Goal: Task Accomplishment & Management: Manage account settings

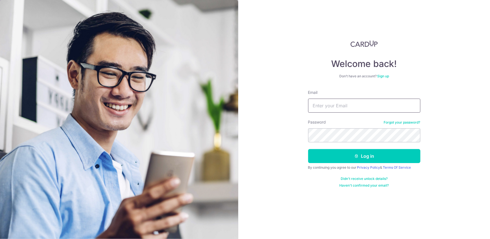
click at [333, 102] on input "Email" at bounding box center [364, 106] width 112 height 14
type input "[EMAIL_ADDRESS][DOMAIN_NAME]"
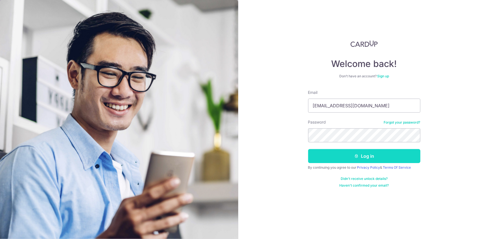
click at [377, 155] on button "Log in" at bounding box center [364, 156] width 112 height 14
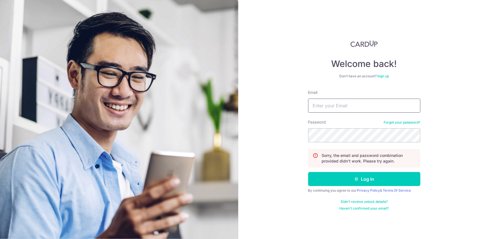
click at [351, 106] on input "Email" at bounding box center [364, 106] width 112 height 14
type input "[EMAIL_ADDRESS][DOMAIN_NAME]"
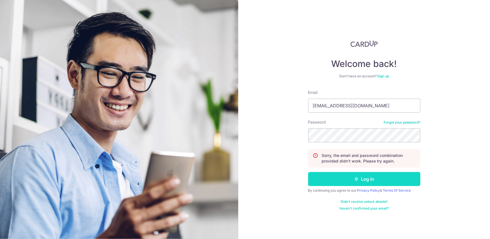
click at [366, 182] on button "Log in" at bounding box center [364, 179] width 112 height 14
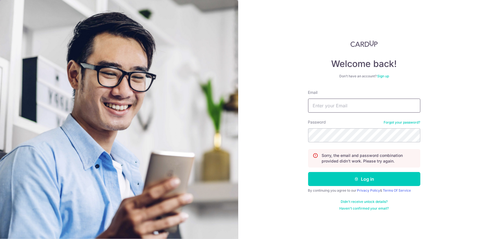
click at [334, 102] on input "Email" at bounding box center [364, 106] width 112 height 14
type input "[EMAIL_ADDRESS][DOMAIN_NAME]"
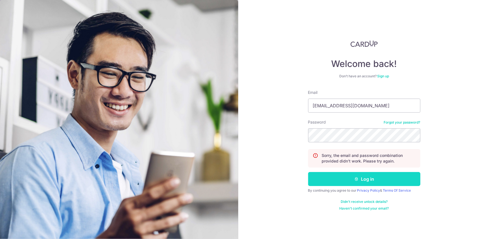
click at [385, 181] on button "Log in" at bounding box center [364, 179] width 112 height 14
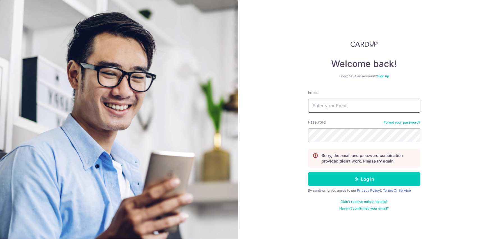
click at [365, 107] on input "Email" at bounding box center [364, 106] width 112 height 14
type input "[EMAIL_ADDRESS][DOMAIN_NAME]"
click at [308, 172] on button "Log in" at bounding box center [364, 179] width 112 height 14
click at [360, 105] on input "Email" at bounding box center [364, 106] width 112 height 14
type input "[EMAIL_ADDRESS][DOMAIN_NAME]"
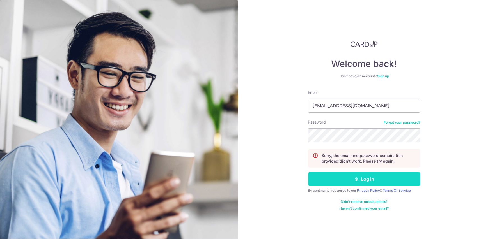
click at [370, 186] on button "Log in" at bounding box center [364, 179] width 112 height 14
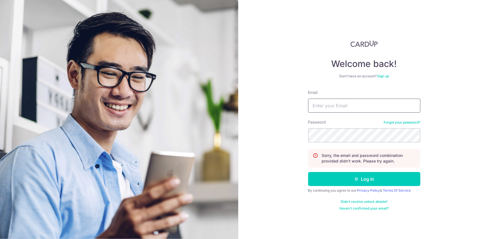
click at [332, 106] on input "Email" at bounding box center [364, 106] width 112 height 14
type input "[EMAIL_ADDRESS][DOMAIN_NAME]"
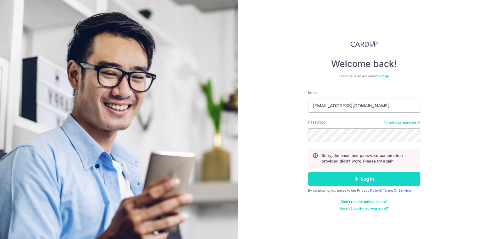
click at [365, 182] on button "Log in" at bounding box center [364, 179] width 112 height 14
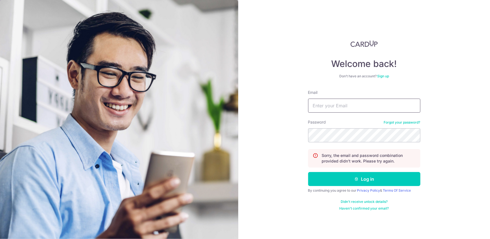
click at [335, 100] on input "Email" at bounding box center [364, 106] width 112 height 14
type input "[EMAIL_ADDRESS][DOMAIN_NAME]"
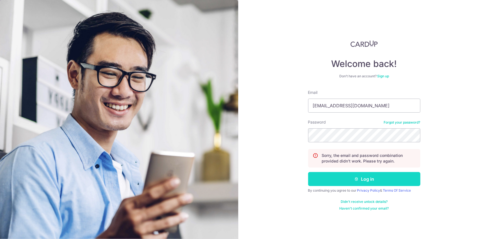
click at [390, 174] on button "Log in" at bounding box center [364, 179] width 112 height 14
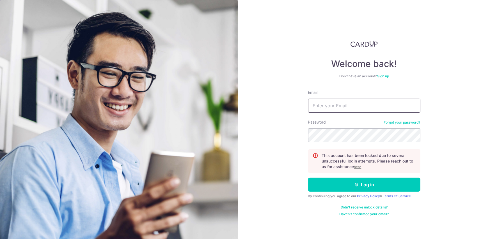
click at [364, 100] on input "Email" at bounding box center [364, 106] width 112 height 14
type input "[EMAIL_ADDRESS][DOMAIN_NAME]"
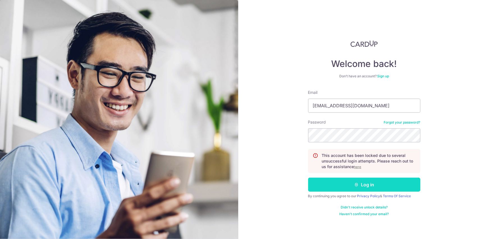
click at [365, 183] on button "Log in" at bounding box center [364, 185] width 112 height 14
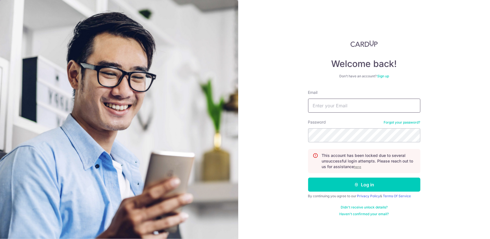
click at [356, 102] on input "Email" at bounding box center [364, 106] width 112 height 14
type input "[EMAIL_ADDRESS][DOMAIN_NAME]"
click at [415, 122] on link "Forgot your password?" at bounding box center [402, 122] width 36 height 4
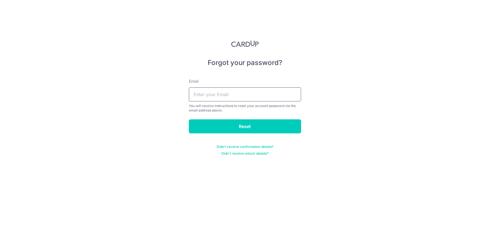
click at [258, 94] on input "text" at bounding box center [245, 95] width 112 height 14
type input "[EMAIL_ADDRESS][DOMAIN_NAME]"
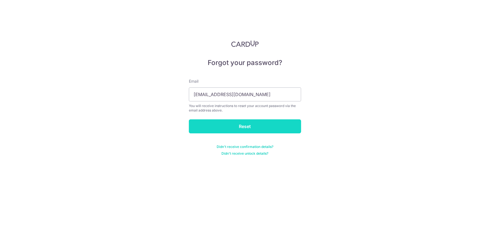
click at [255, 127] on input "Reset" at bounding box center [245, 127] width 112 height 14
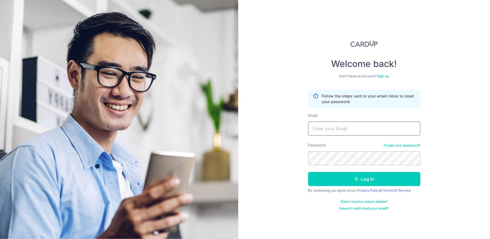
click at [336, 129] on input "Email" at bounding box center [364, 129] width 112 height 14
type input "[EMAIL_ADDRESS][DOMAIN_NAME]"
